Goal: Task Accomplishment & Management: Manage account settings

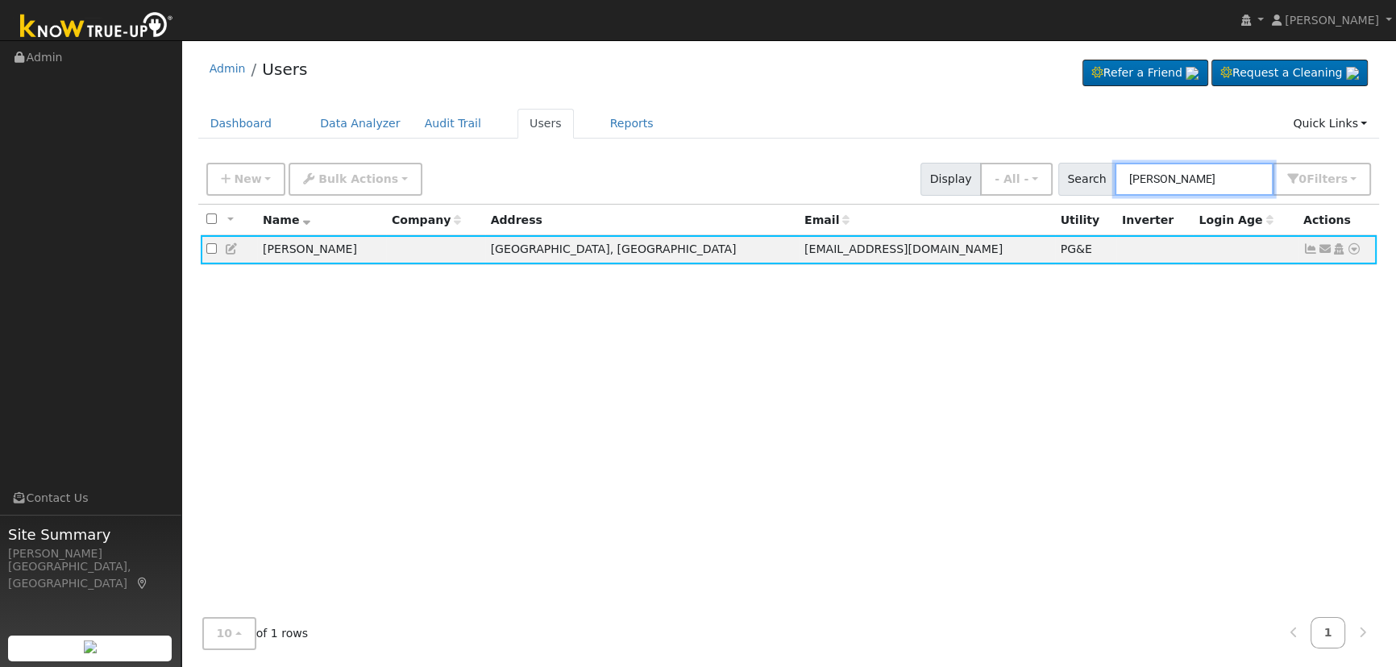
click at [1215, 179] on input "[PERSON_NAME]" at bounding box center [1194, 179] width 159 height 33
drag, startPoint x: 1221, startPoint y: 179, endPoint x: 1091, endPoint y: 163, distance: 130.8
click at [1091, 163] on div "Search [PERSON_NAME] 0 Filter s Role Show - All - Show Leads Admin Billing Admi…" at bounding box center [1215, 179] width 314 height 33
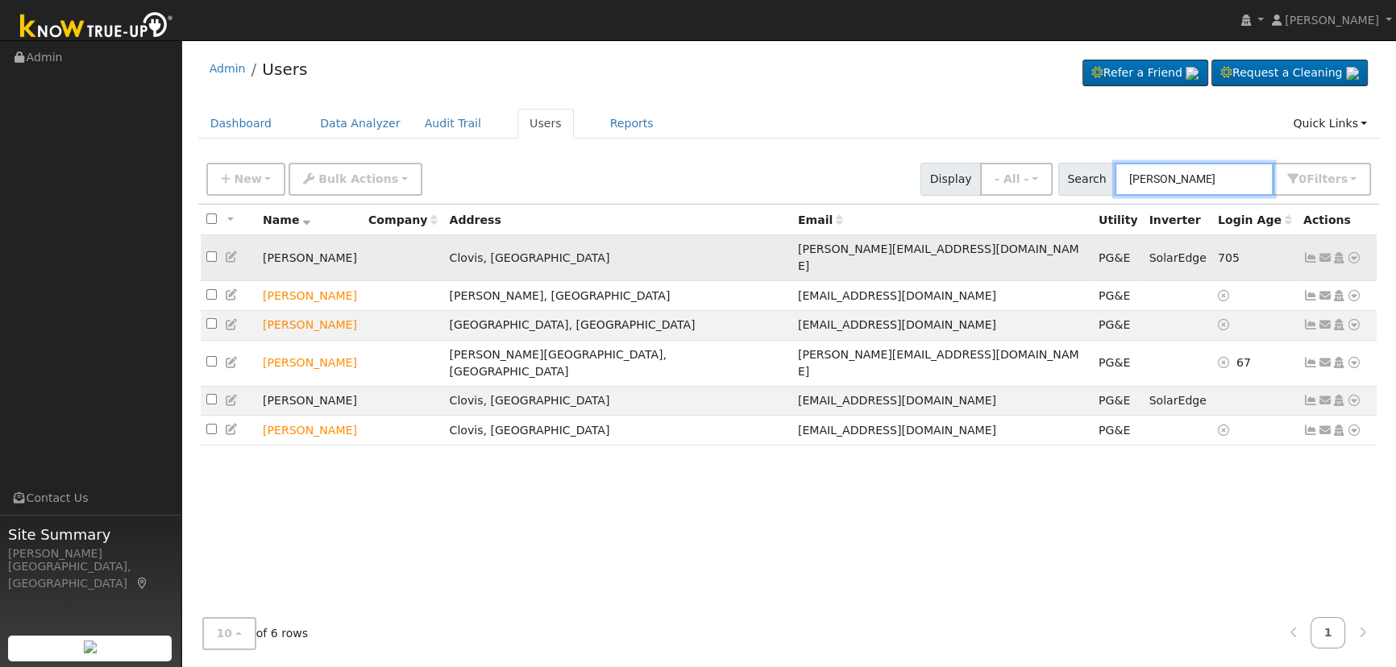
type input "[PERSON_NAME]"
click at [1311, 252] on icon at bounding box center [1310, 257] width 15 height 11
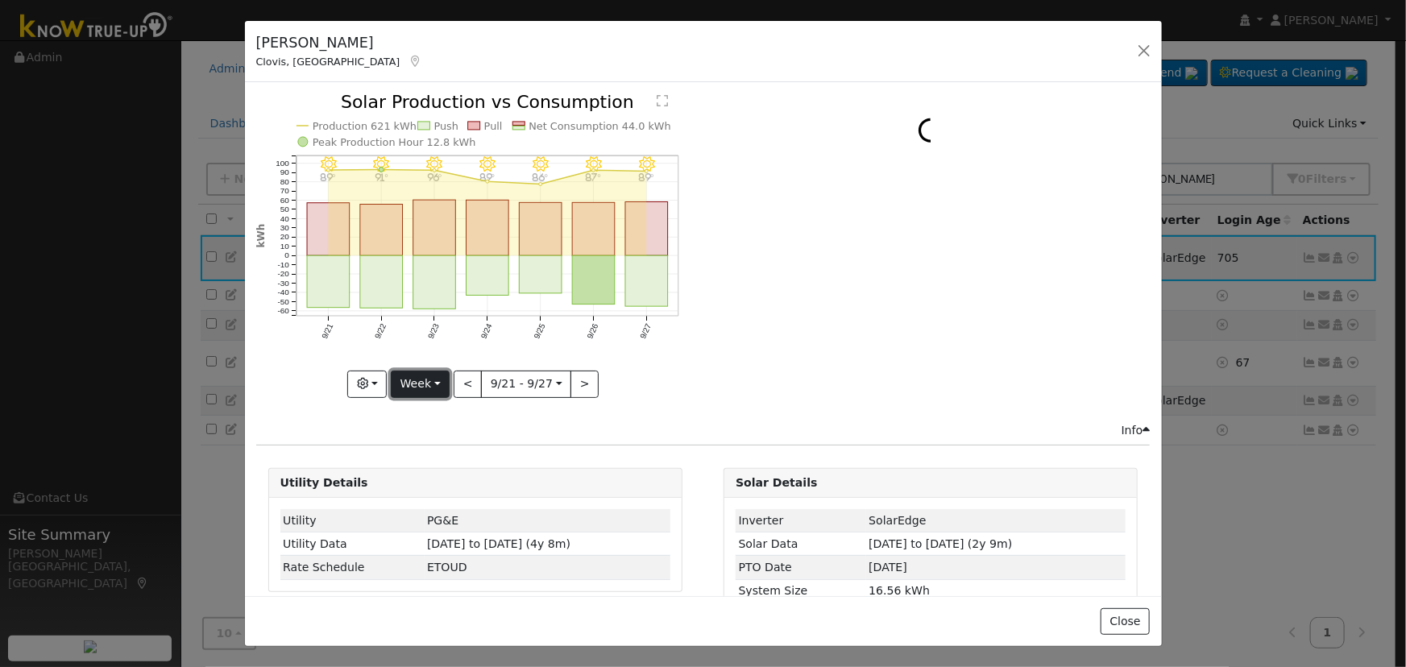
click at [440, 378] on button "Week" at bounding box center [420, 384] width 59 height 27
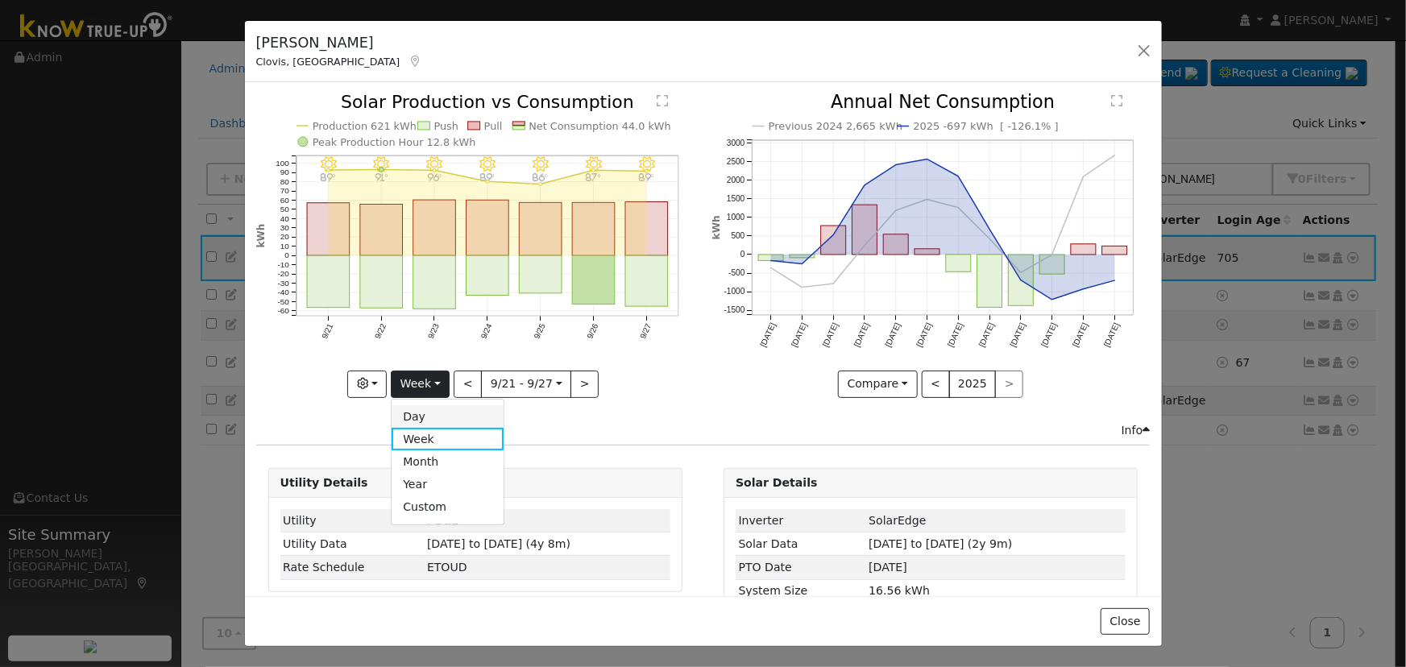
click at [429, 405] on link "Day" at bounding box center [448, 416] width 112 height 23
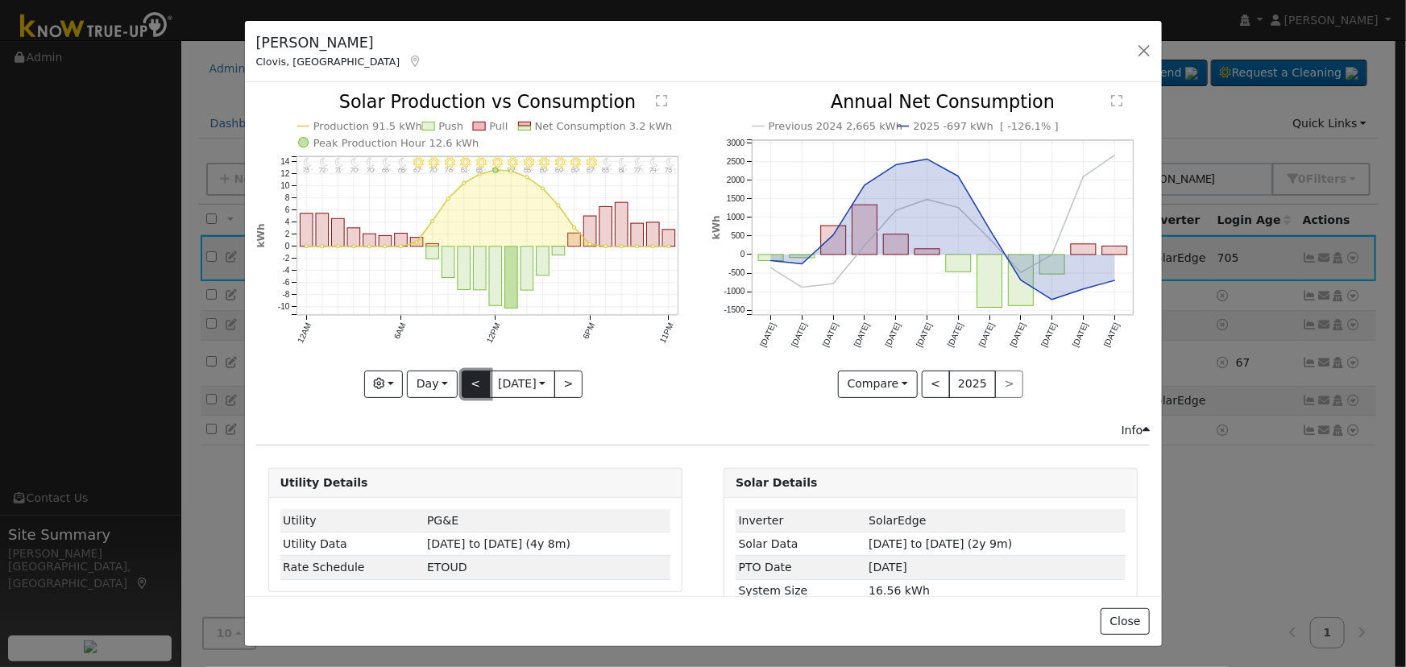
click at [464, 380] on button "<" at bounding box center [476, 384] width 28 height 27
type input "[DATE]"
click at [1136, 48] on button "button" at bounding box center [1144, 50] width 23 height 23
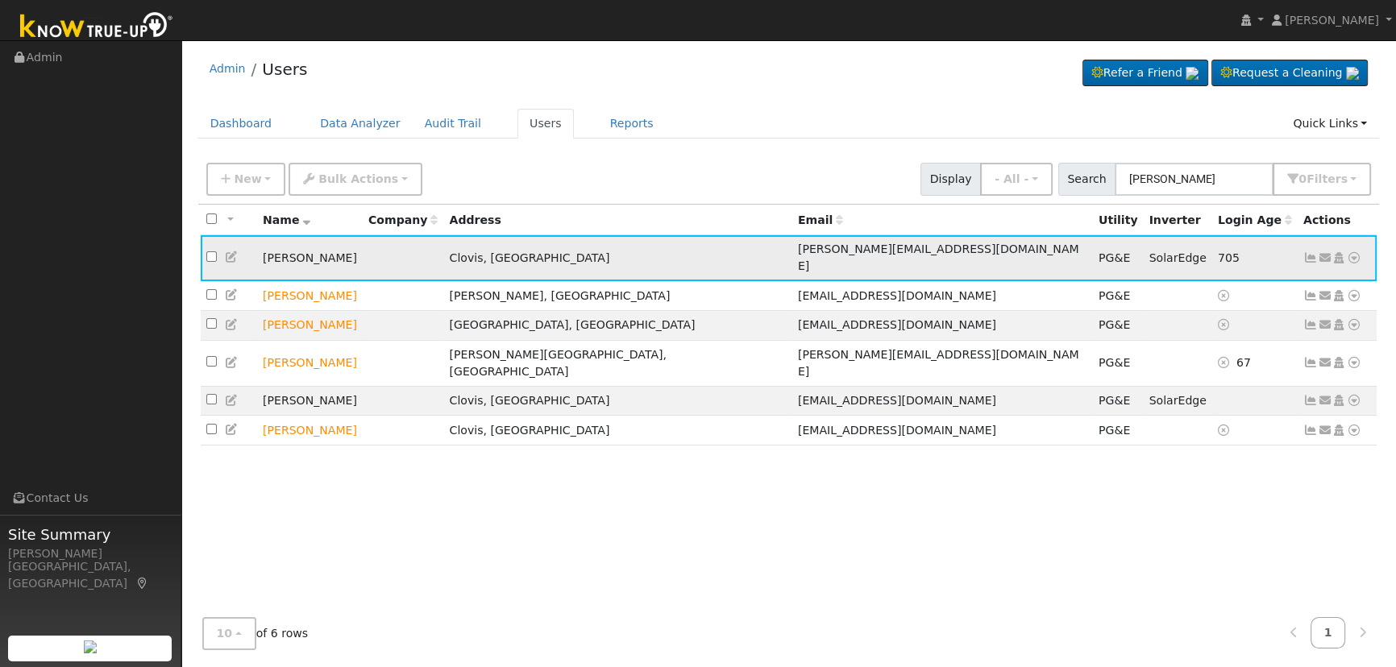
click at [226, 251] on link at bounding box center [232, 257] width 15 height 13
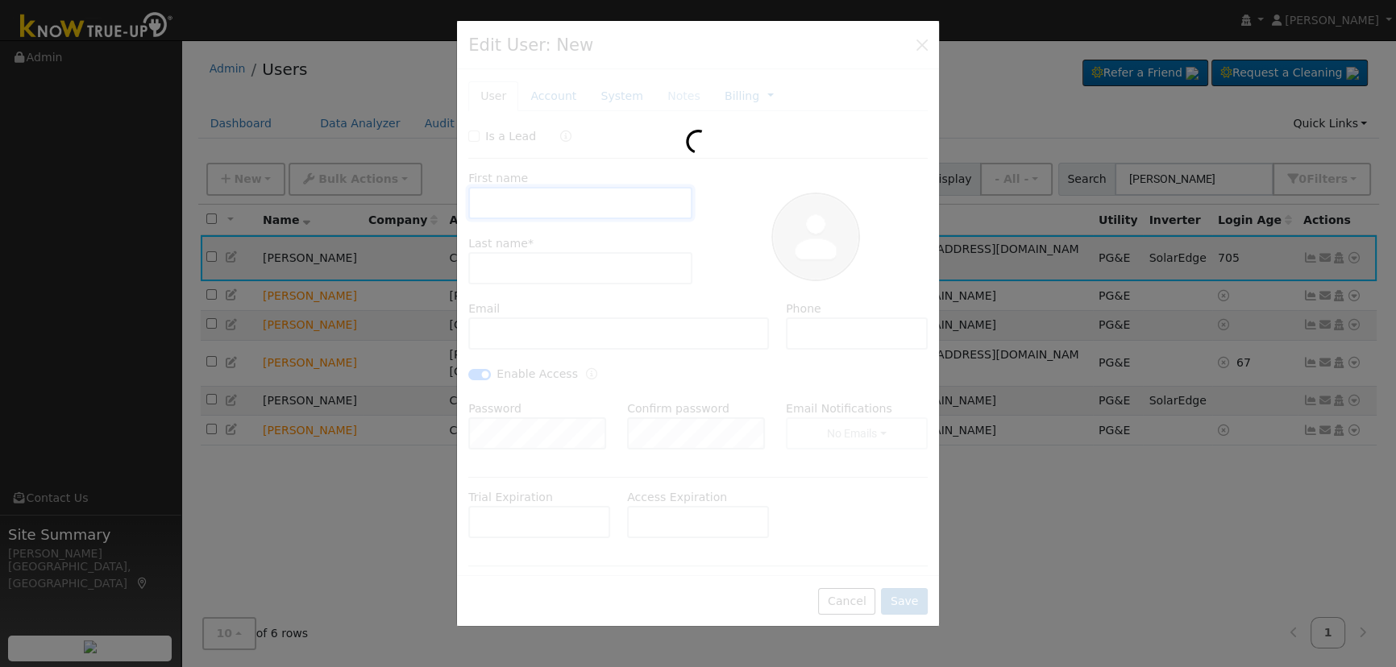
type input "[PERSON_NAME]"
type input "[PERSON_NAME][EMAIL_ADDRESS][DOMAIN_NAME]"
type input "[PHONE_NUMBER]"
checkbox input "true"
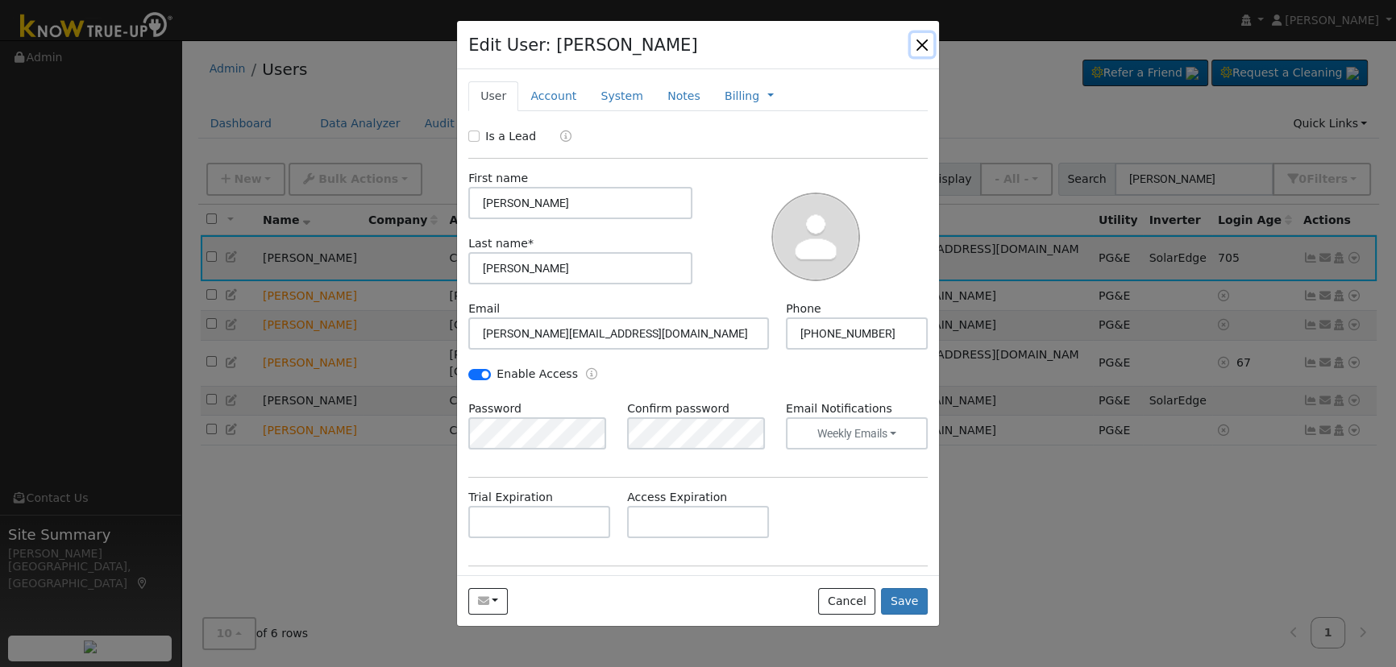
click at [915, 45] on button "button" at bounding box center [922, 44] width 23 height 23
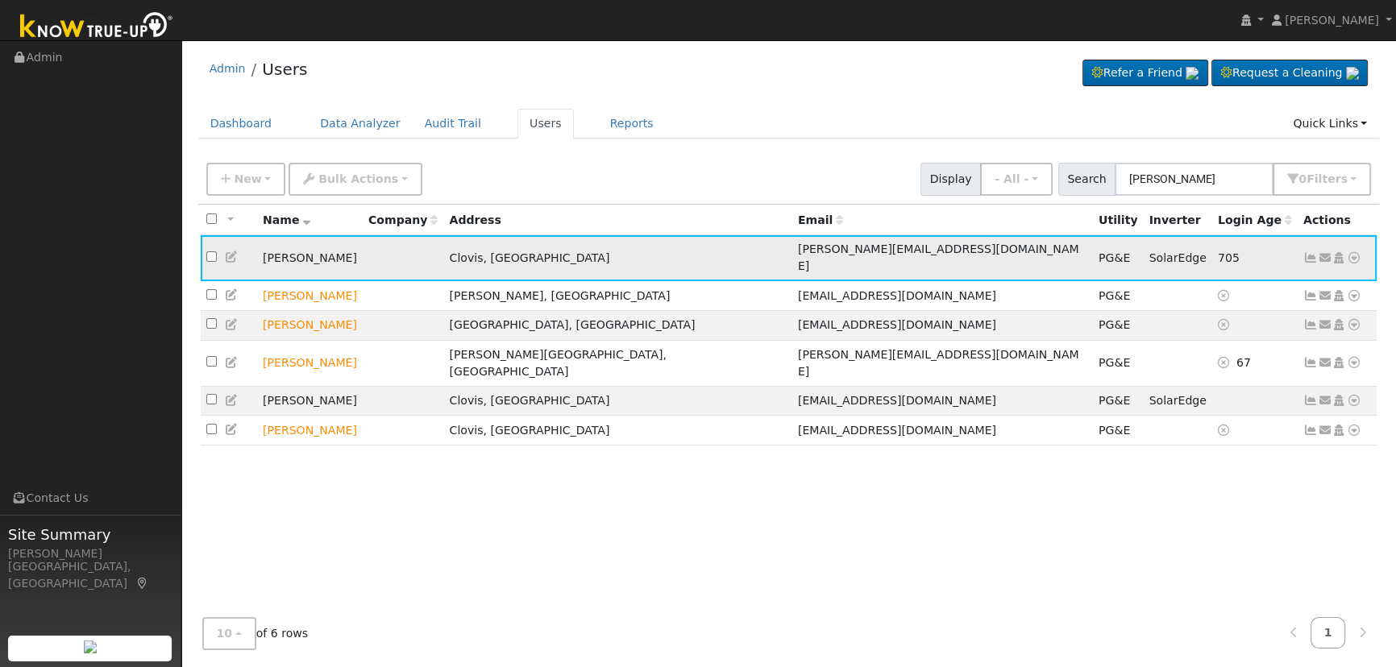
click at [1306, 252] on icon at bounding box center [1310, 257] width 15 height 11
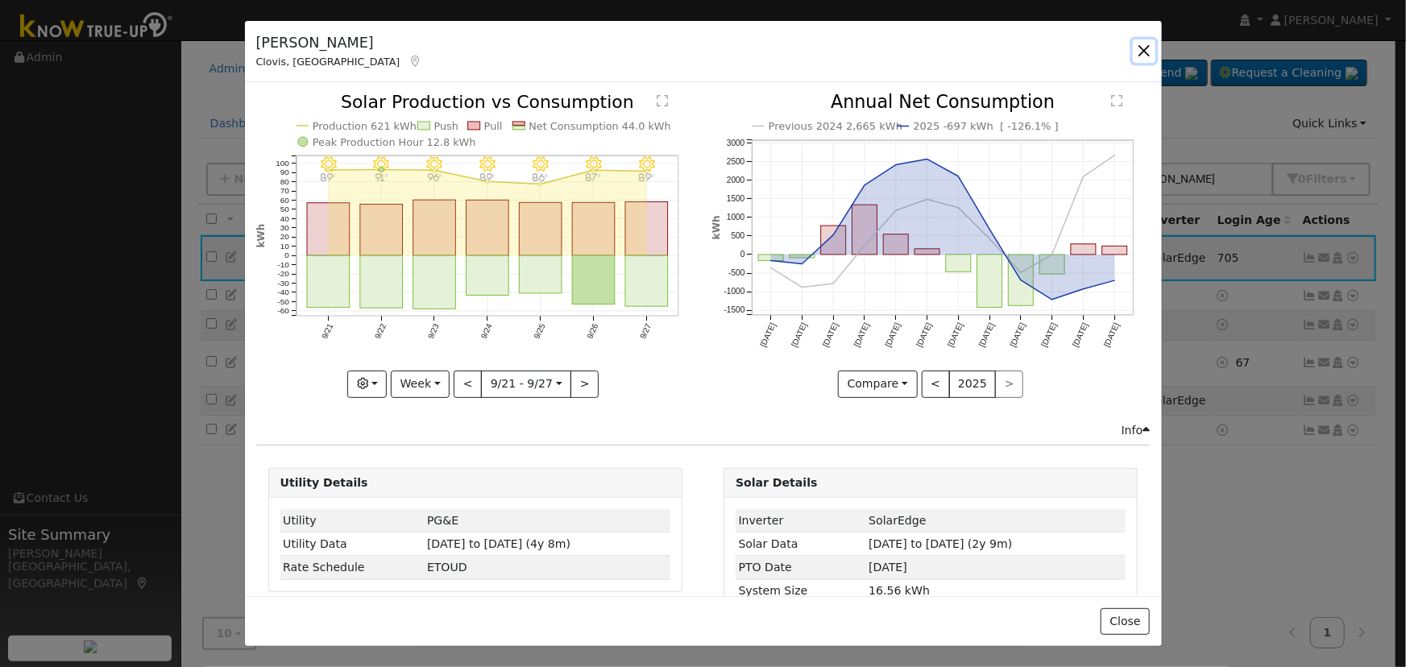
click at [1141, 48] on button "button" at bounding box center [1144, 50] width 23 height 23
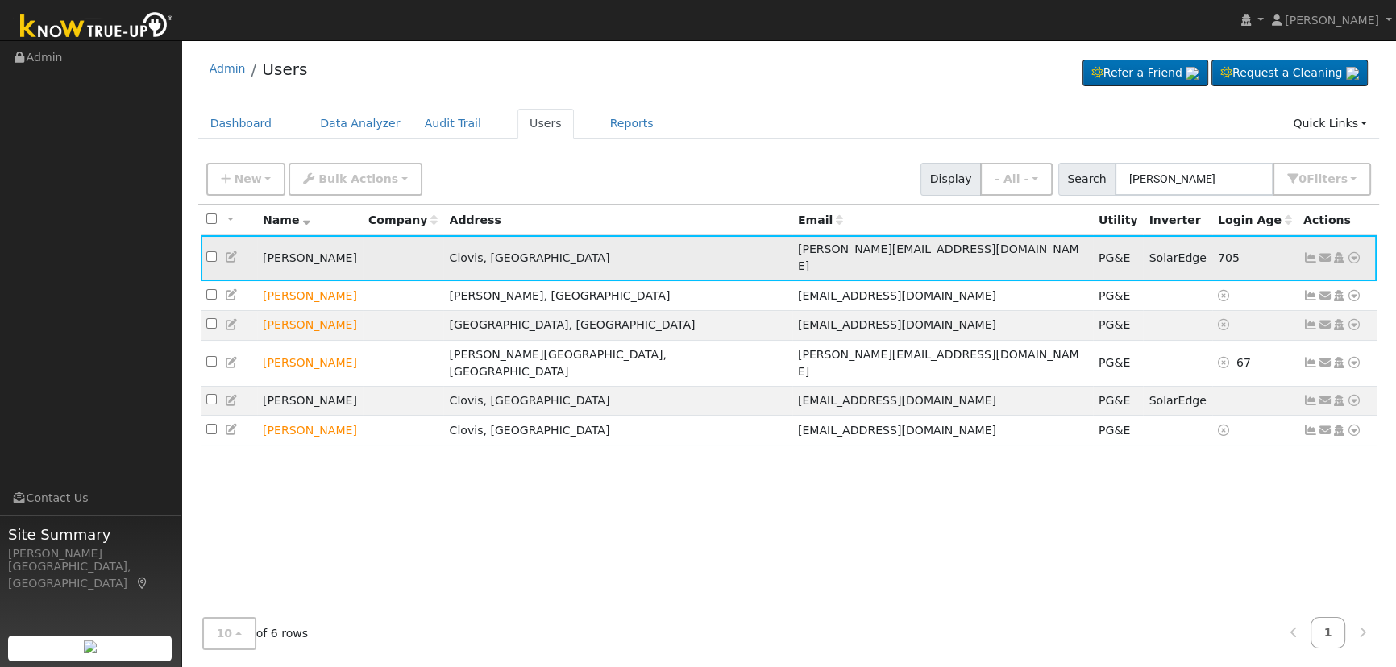
click at [238, 251] on icon at bounding box center [232, 256] width 15 height 11
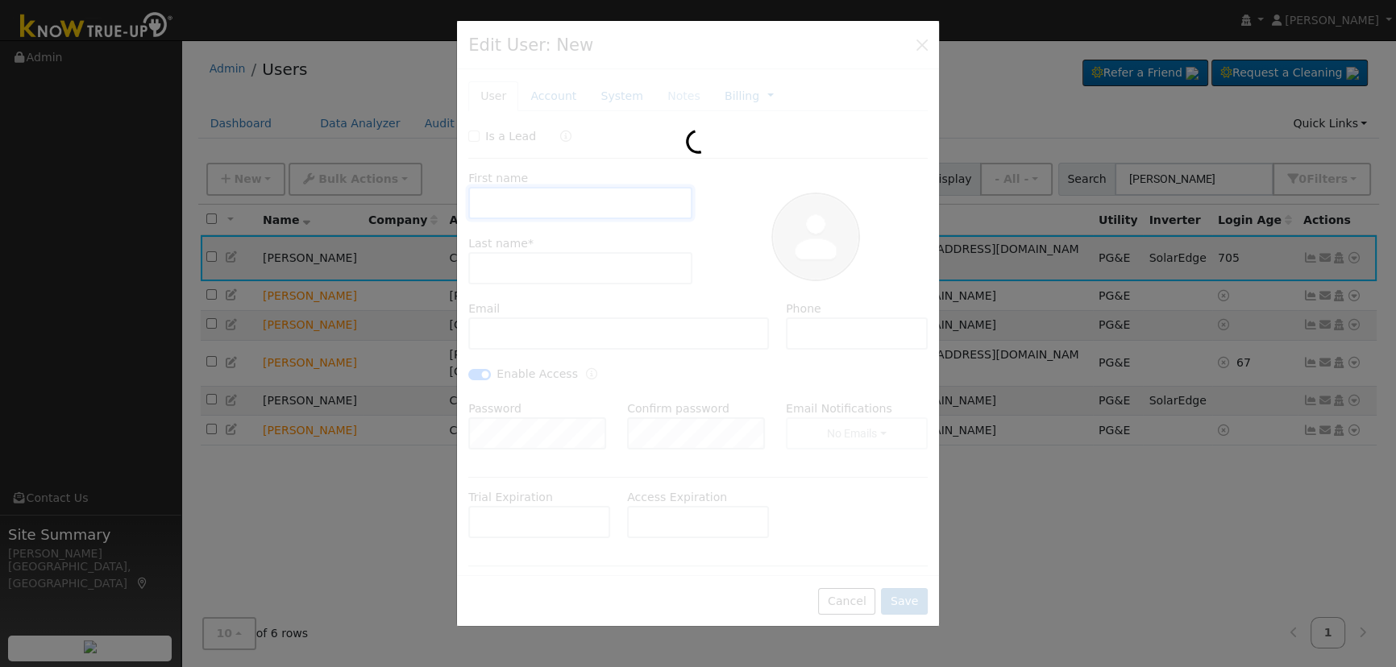
type input "[PERSON_NAME]"
type input "[PERSON_NAME][EMAIL_ADDRESS][DOMAIN_NAME]"
type input "[PHONE_NUMBER]"
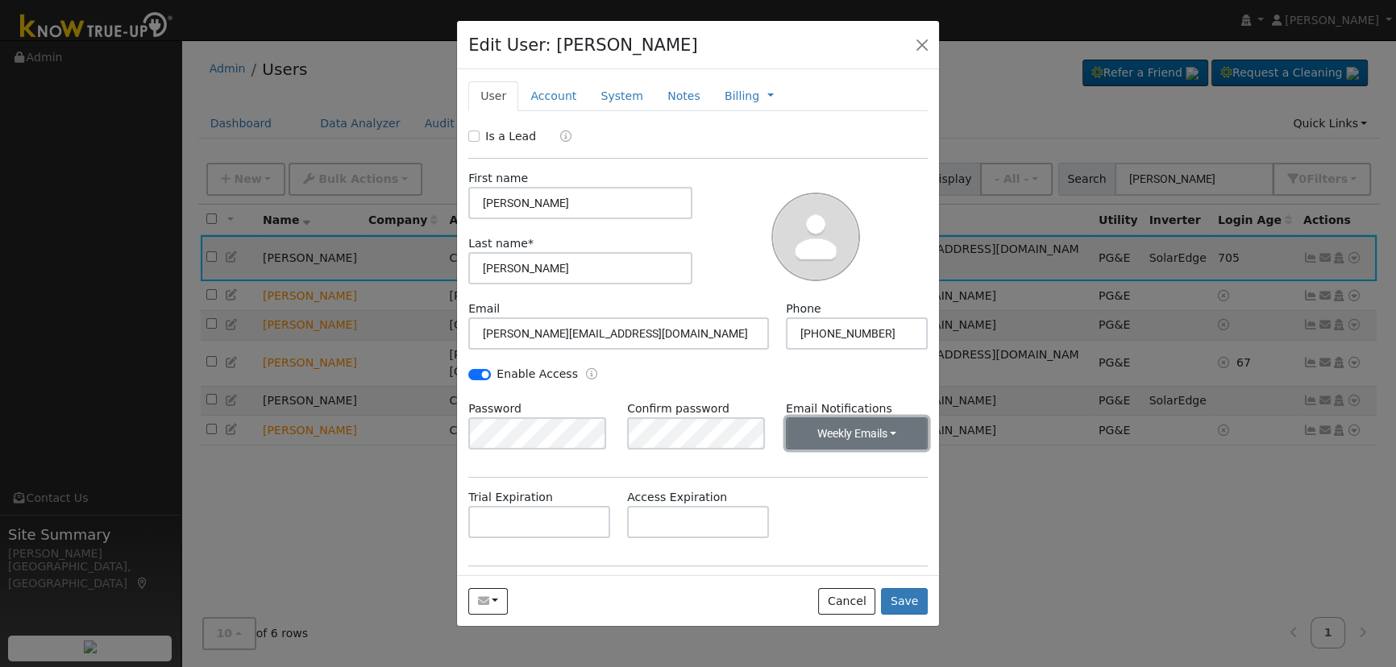
click at [831, 430] on button "Weekly Emails" at bounding box center [857, 434] width 142 height 32
click at [765, 356] on div "Email [PERSON_NAME][EMAIL_ADDRESS][DOMAIN_NAME] Phone [PHONE_NUMBER]" at bounding box center [698, 333] width 476 height 65
click at [484, 373] on input "Enable Access" at bounding box center [479, 374] width 23 height 11
click at [480, 373] on input "Enable Access" at bounding box center [479, 374] width 23 height 11
checkbox input "true"
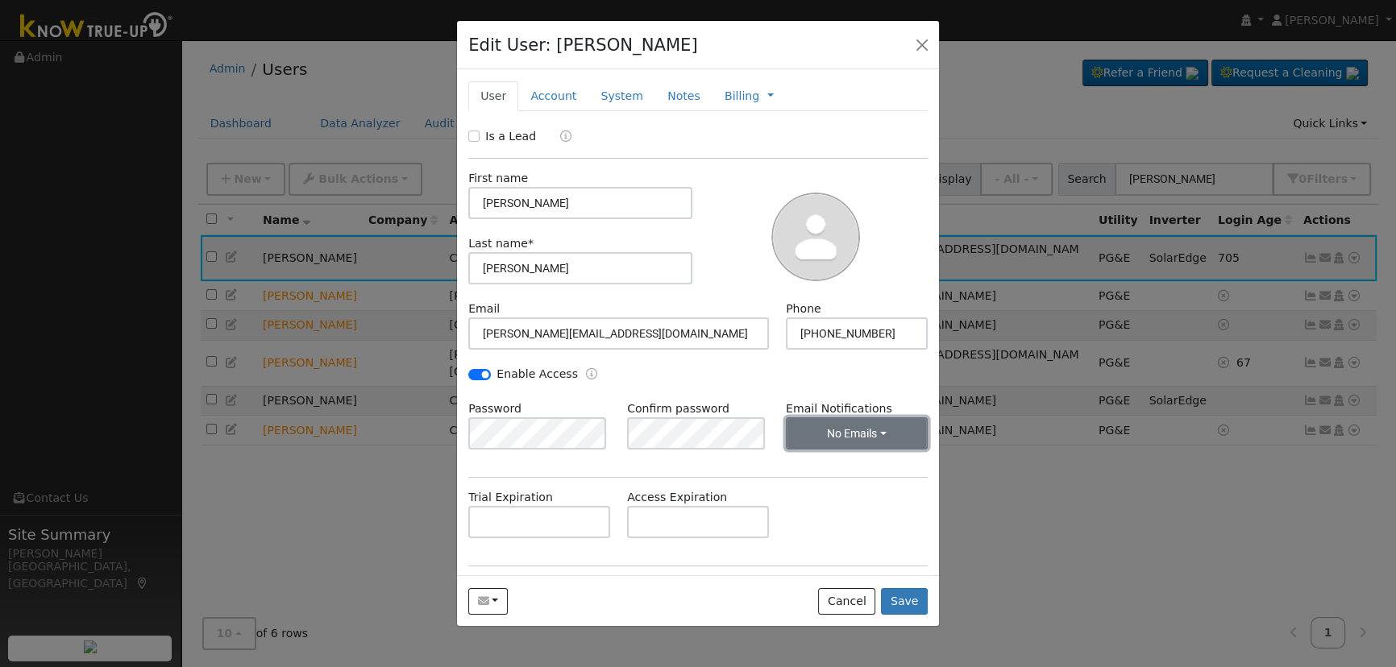
click at [838, 447] on button "No Emails" at bounding box center [857, 434] width 142 height 32
click at [858, 492] on link "Weekly Emails" at bounding box center [835, 492] width 112 height 23
click at [874, 500] on div "Trial Expiration Access Expiration" at bounding box center [698, 521] width 476 height 65
click at [905, 587] on div "Send Email... Copy a Link Reset Password Open Access Cancel Save" at bounding box center [698, 600] width 482 height 51
click at [909, 597] on button "Save" at bounding box center [904, 601] width 47 height 27
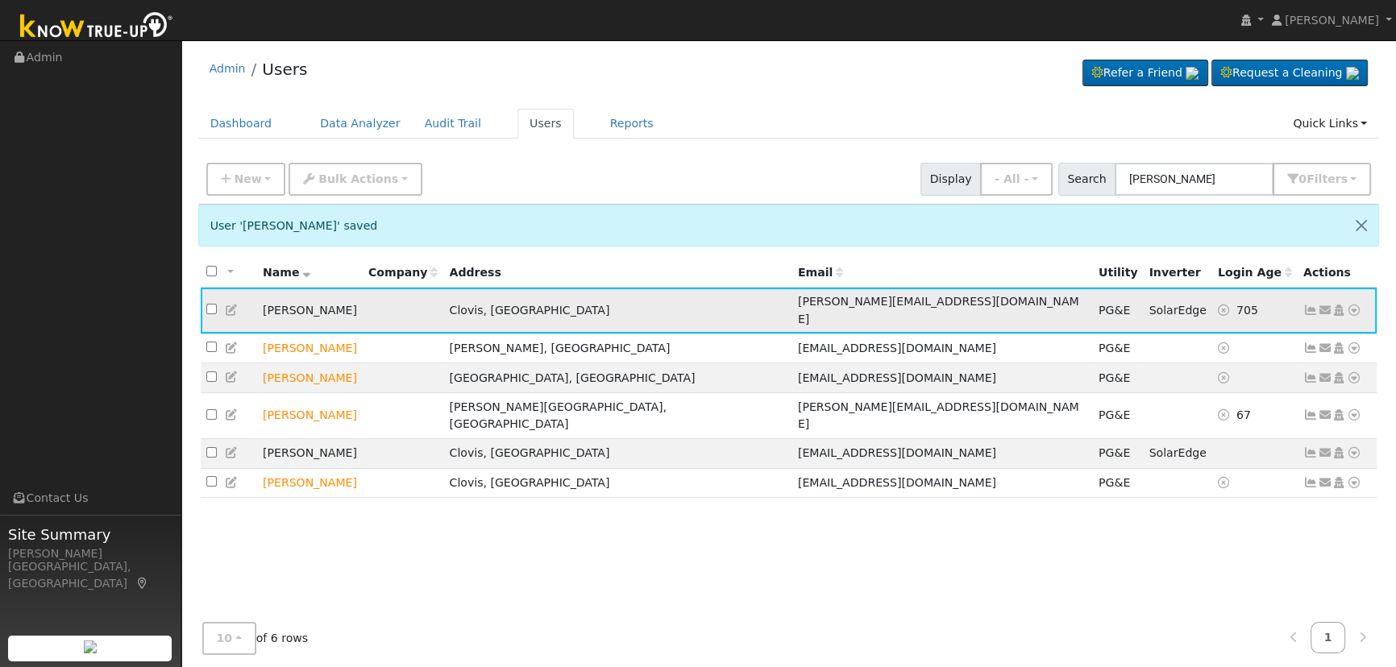
click at [231, 305] on icon at bounding box center [232, 310] width 15 height 11
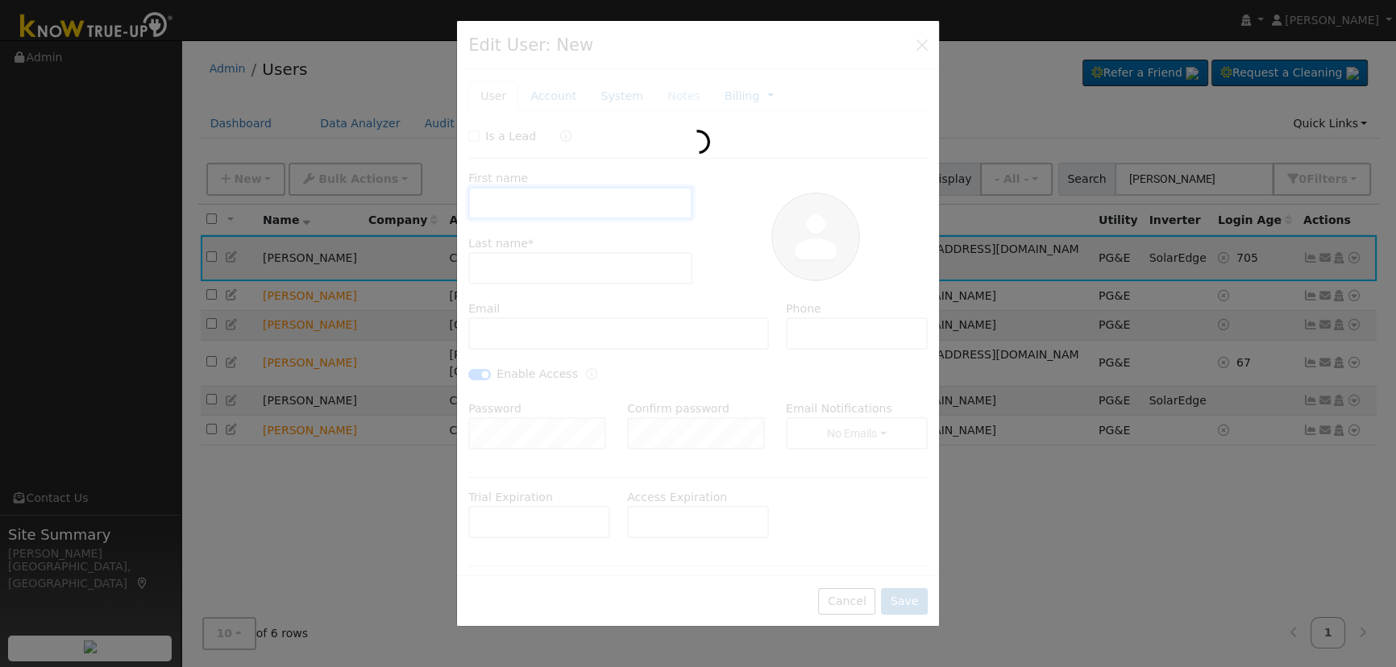
type input "[PERSON_NAME]"
type input "[PERSON_NAME][EMAIL_ADDRESS][DOMAIN_NAME]"
type input "[PHONE_NUMBER]"
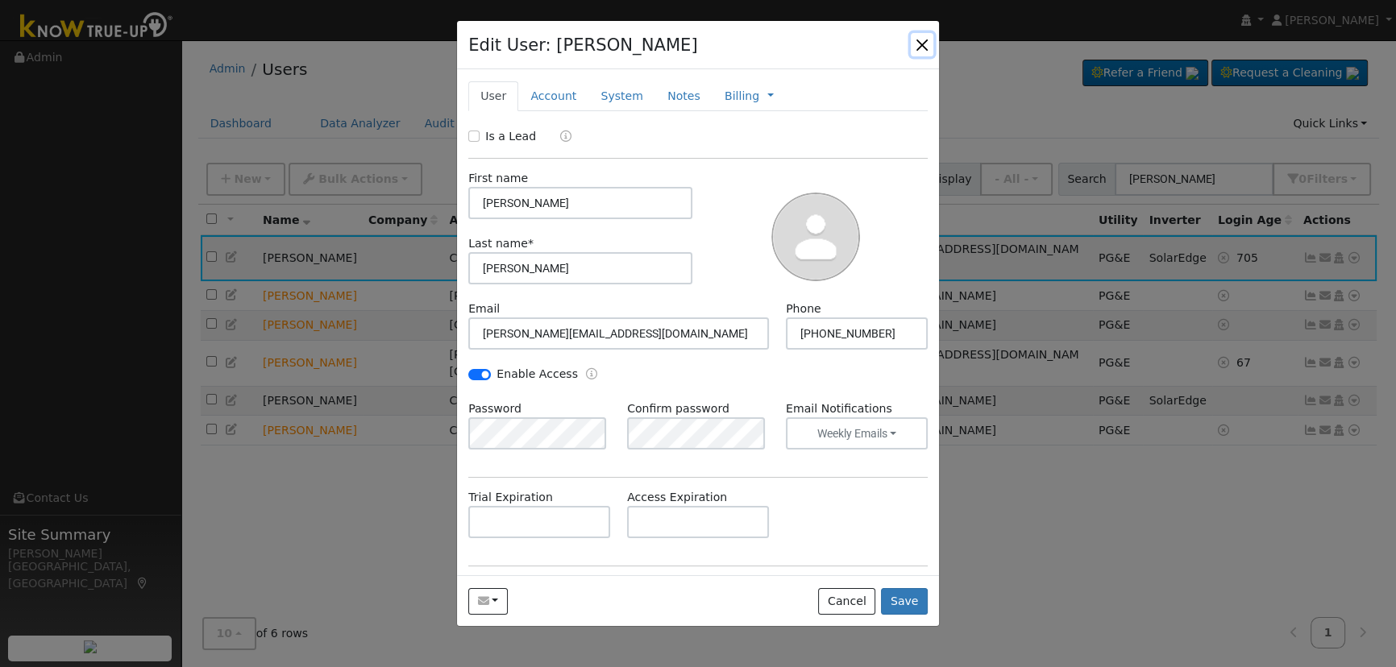
click at [916, 42] on button "button" at bounding box center [922, 44] width 23 height 23
